Goal: Transaction & Acquisition: Purchase product/service

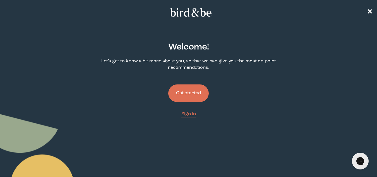
click at [189, 88] on button "Get started" at bounding box center [188, 93] width 40 height 18
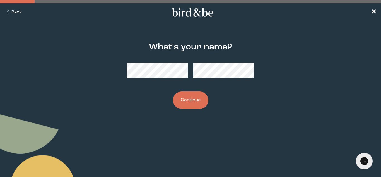
click at [190, 97] on button "Continue" at bounding box center [190, 100] width 35 height 18
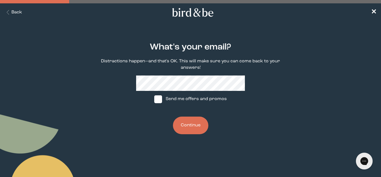
click at [162, 100] on span at bounding box center [158, 99] width 8 height 8
click at [154, 99] on input "Send me offers and promos" at bounding box center [154, 99] width 0 height 0
click at [157, 98] on img at bounding box center [158, 99] width 8 height 8
click at [154, 99] on input "Send me offers and promos" at bounding box center [154, 99] width 0 height 0
checkbox input "false"
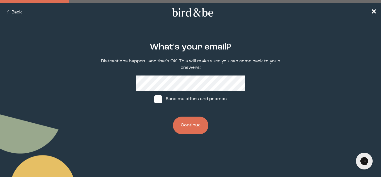
click at [198, 124] on button "Continue" at bounding box center [190, 125] width 35 height 18
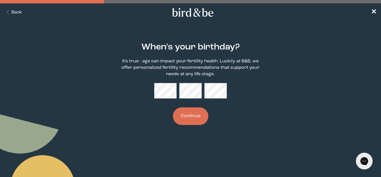
click at [187, 118] on button "Continue" at bounding box center [190, 116] width 35 height 18
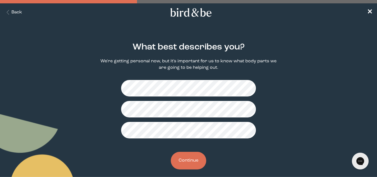
click at [184, 156] on button "Continue" at bounding box center [188, 160] width 35 height 18
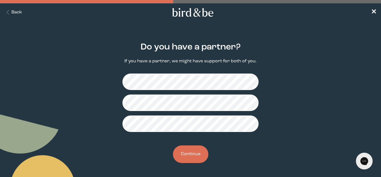
click at [189, 152] on button "Continue" at bounding box center [190, 154] width 35 height 18
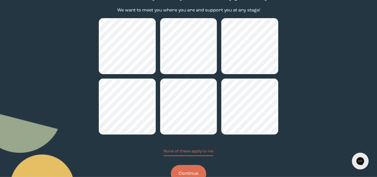
scroll to position [70, 0]
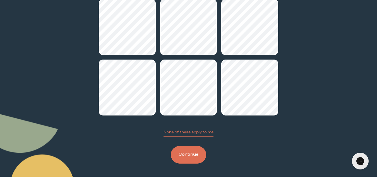
click at [189, 156] on button "Continue" at bounding box center [188, 155] width 35 height 18
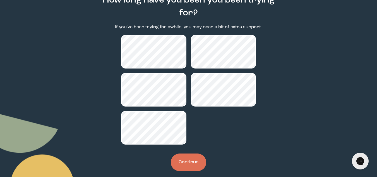
scroll to position [47, 0]
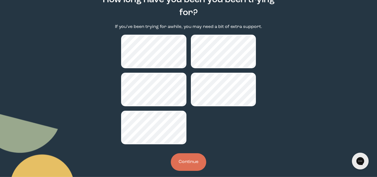
click at [185, 159] on button "Continue" at bounding box center [188, 162] width 35 height 18
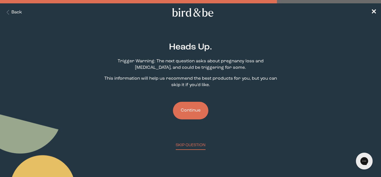
click at [193, 107] on button "Continue" at bounding box center [190, 111] width 35 height 18
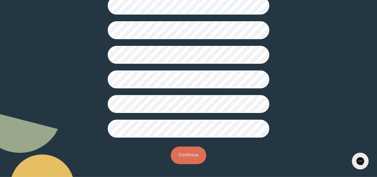
scroll to position [172, 0]
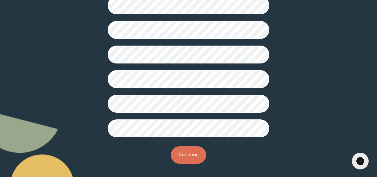
click at [195, 155] on button "Continue" at bounding box center [188, 155] width 35 height 18
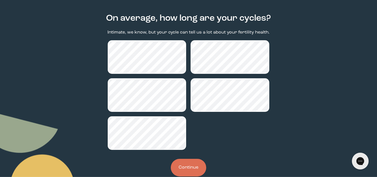
scroll to position [29, 0]
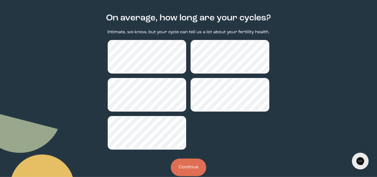
click at [184, 163] on button "Continue" at bounding box center [188, 167] width 35 height 18
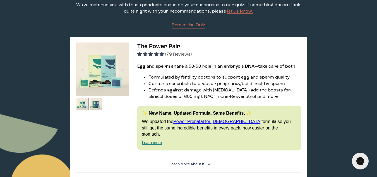
scroll to position [61, 0]
click at [98, 72] on img at bounding box center [102, 69] width 53 height 53
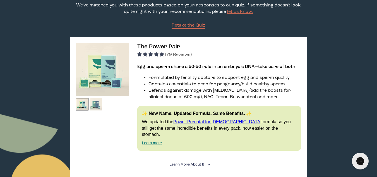
click at [96, 102] on img at bounding box center [96, 104] width 13 height 13
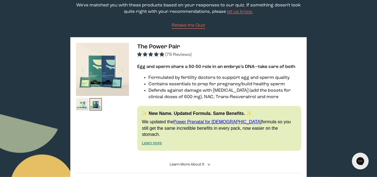
click at [83, 103] on img at bounding box center [82, 104] width 13 height 13
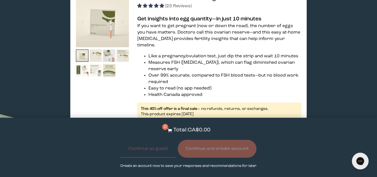
scroll to position [839, 0]
click at [109, 50] on img at bounding box center [109, 56] width 13 height 13
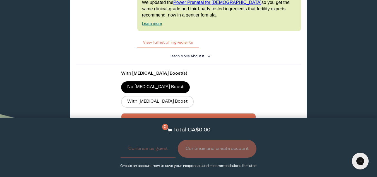
scroll to position [1564, 0]
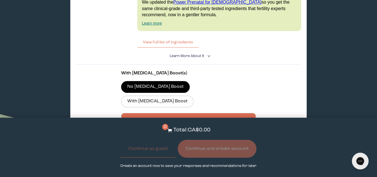
click at [202, 128] on div at bounding box center [194, 135] width 134 height 15
click at [127, 132] on input "CA$65.70 Subscribe + Free Shipping" at bounding box center [127, 132] width 0 height 0
radio input "true"
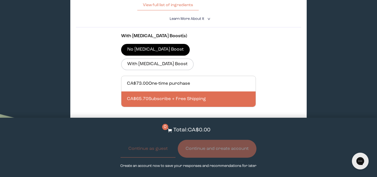
scroll to position [1595, 0]
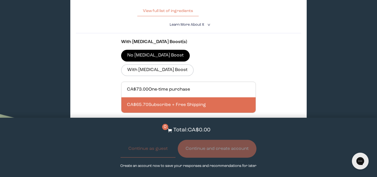
click at [202, 127] on button "Add to Cart - CA$65.70" at bounding box center [188, 133] width 64 height 12
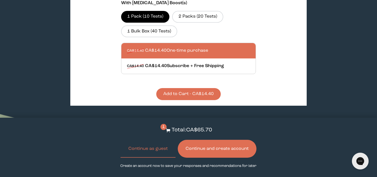
scroll to position [463, 0]
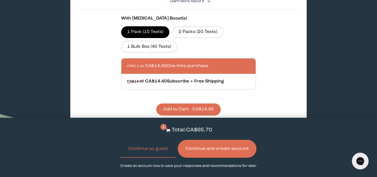
click at [198, 103] on button "Add to Cart - CA$14.40" at bounding box center [188, 109] width 64 height 12
click at [224, 154] on button "Continue and create account" at bounding box center [217, 148] width 79 height 18
click at [149, 149] on button "Continue as guest" at bounding box center [147, 148] width 55 height 18
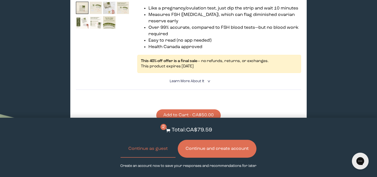
scroll to position [888, 0]
click at [187, 109] on button "Add to Cart - CA$50.00" at bounding box center [188, 115] width 64 height 12
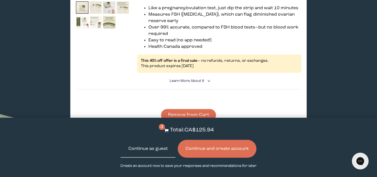
click at [161, 148] on button "Continue as guest" at bounding box center [147, 148] width 55 height 18
